Goal: Information Seeking & Learning: Learn about a topic

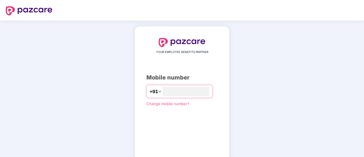
scroll to position [31, 0]
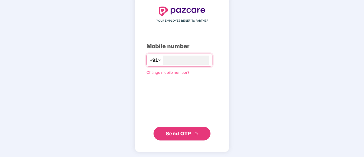
type input "**********"
click at [179, 135] on span "Send OTP" at bounding box center [178, 133] width 25 height 6
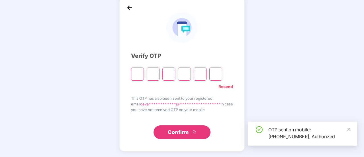
scroll to position [29, 0]
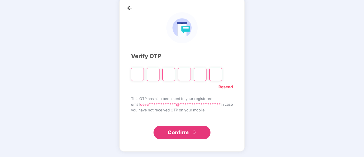
type input "*"
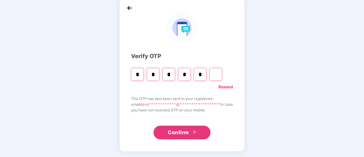
type input "*"
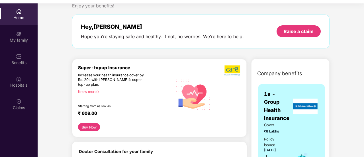
scroll to position [0, 0]
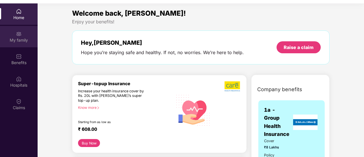
click at [20, 40] on div "My family" at bounding box center [19, 40] width 38 height 6
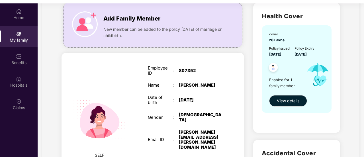
scroll to position [42, 0]
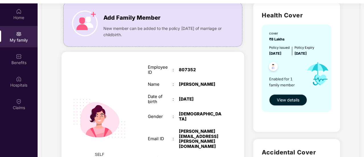
click at [289, 101] on span "View details" at bounding box center [288, 100] width 23 height 6
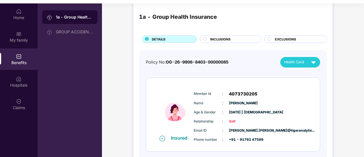
scroll to position [0, 0]
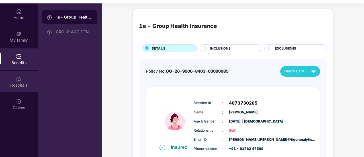
click at [17, 86] on div "Hospitals" at bounding box center [19, 85] width 38 height 6
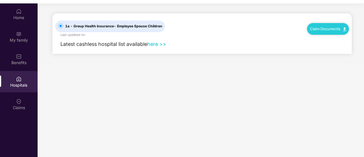
click at [158, 45] on link "here >>" at bounding box center [156, 44] width 19 height 6
click at [17, 60] on div "Benefits" at bounding box center [19, 63] width 38 height 6
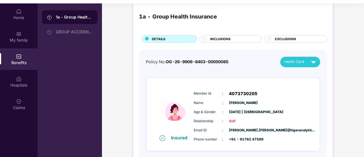
scroll to position [10, 0]
click at [217, 38] on span "INCLUSIONS" at bounding box center [220, 38] width 21 height 5
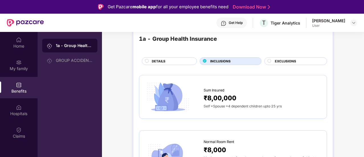
scroll to position [17, 0]
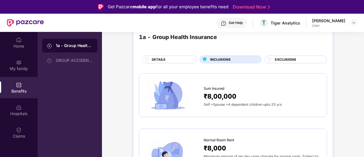
click at [269, 60] on circle at bounding box center [269, 58] width 3 height 3
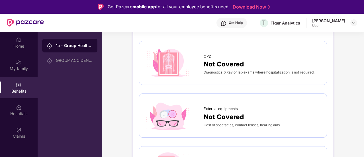
scroll to position [0, 0]
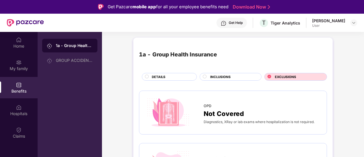
click at [221, 76] on span "INCLUSIONS" at bounding box center [220, 76] width 21 height 5
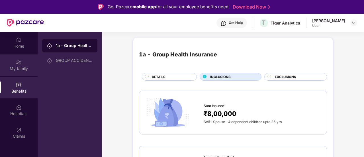
click at [19, 65] on img at bounding box center [19, 63] width 6 height 6
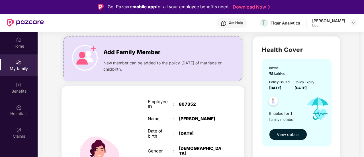
scroll to position [35, 0]
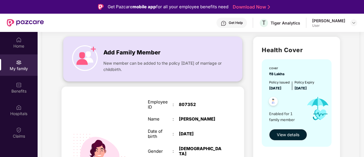
click at [92, 50] on img at bounding box center [85, 58] width 26 height 26
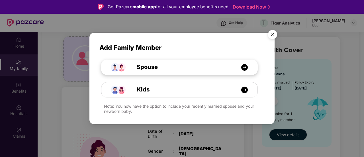
click at [244, 69] on img at bounding box center [244, 67] width 7 height 7
select select "****"
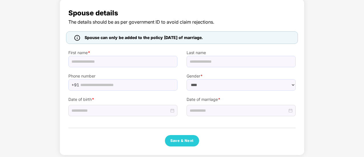
scroll to position [39, 0]
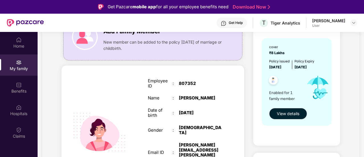
scroll to position [56, 0]
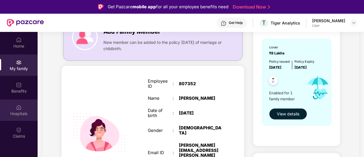
click at [22, 107] on div "Hospitals" at bounding box center [19, 110] width 38 height 21
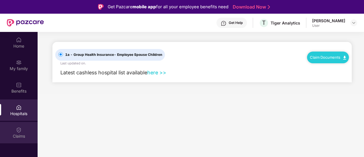
click at [19, 136] on div "Claims" at bounding box center [19, 136] width 38 height 6
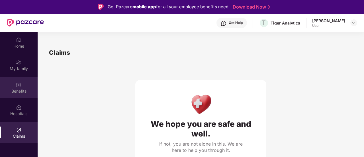
click at [17, 94] on div "Benefits" at bounding box center [19, 91] width 38 height 6
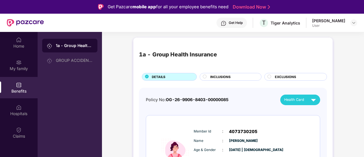
scroll to position [35, 0]
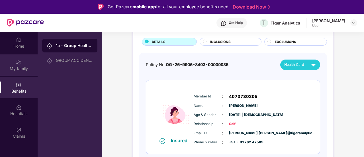
click at [13, 65] on div "My family" at bounding box center [19, 64] width 38 height 21
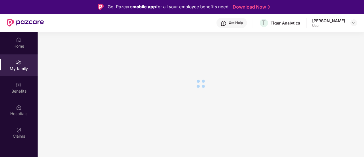
scroll to position [0, 0]
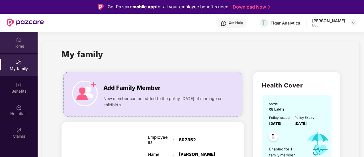
click at [21, 46] on div "Home" at bounding box center [19, 46] width 38 height 6
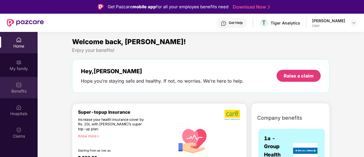
click at [22, 84] on div "Benefits" at bounding box center [19, 87] width 38 height 21
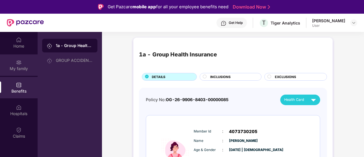
click at [21, 70] on div "My family" at bounding box center [19, 69] width 38 height 6
